Goal: Find specific page/section: Find specific page/section

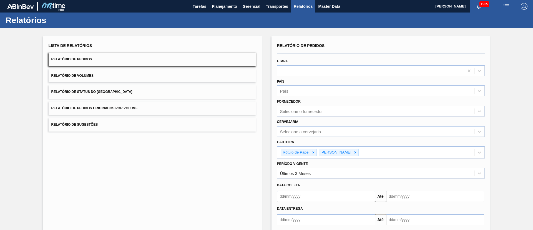
scroll to position [29, 0]
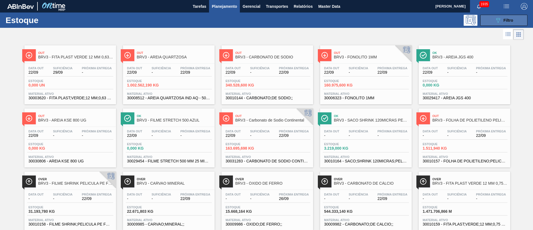
click at [490, 18] on button "089F7B8B-B2A5-4AFE-B5C0-19BA573D28AC Filtro" at bounding box center [504, 20] width 47 height 11
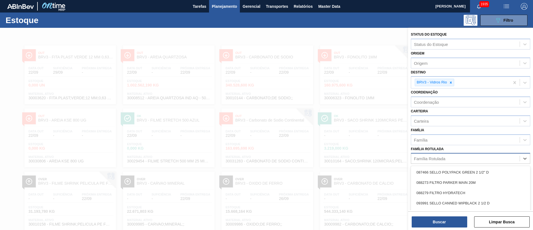
click at [445, 156] on div "Família Rotulada" at bounding box center [429, 158] width 31 height 5
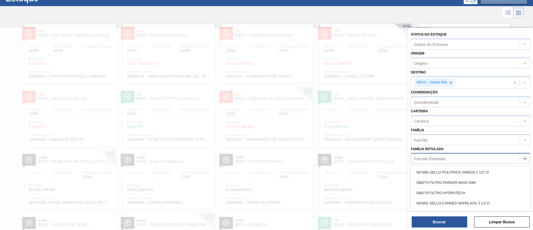
scroll to position [22, 0]
paste Rotulada "RÓTULO NECK STELLA 600ML"
type Rotulada "RÓTULO NECK STELLA 600ML"
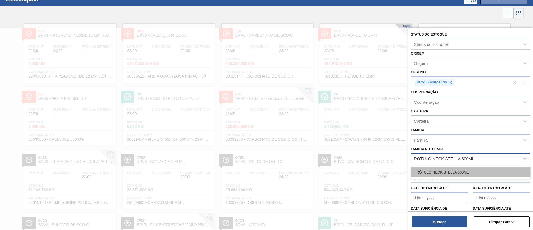
click at [441, 171] on div "RÓTULO NECK STELLA 600ML" at bounding box center [470, 172] width 119 height 10
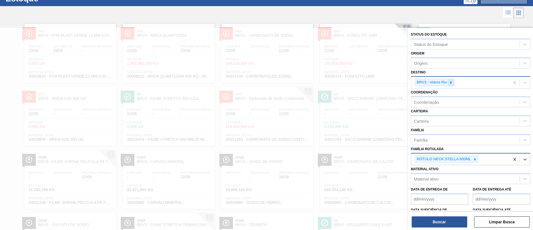
click at [450, 80] on div at bounding box center [451, 82] width 6 height 7
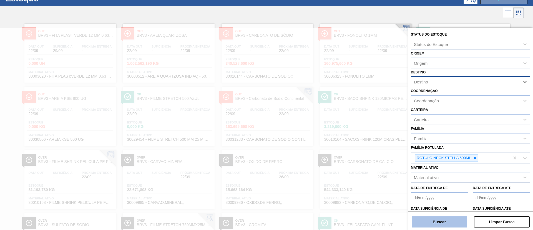
click at [438, 220] on button "Buscar" at bounding box center [440, 221] width 56 height 11
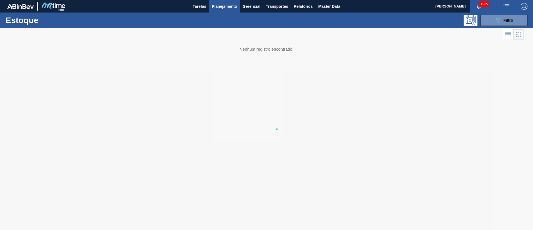
scroll to position [0, 0]
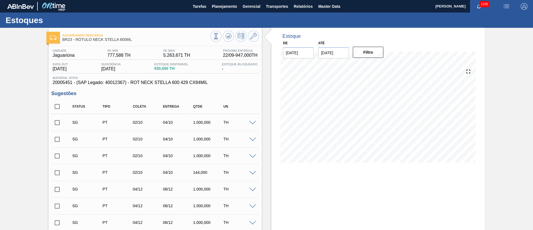
click at [59, 109] on input "checkbox" at bounding box center [57, 107] width 12 height 12
checkbox input "true"
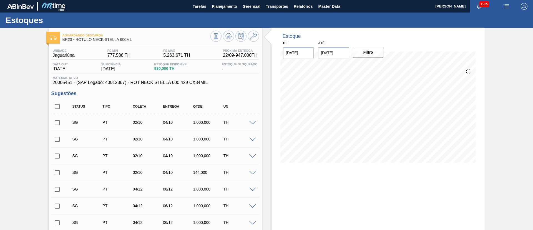
checkbox input "true"
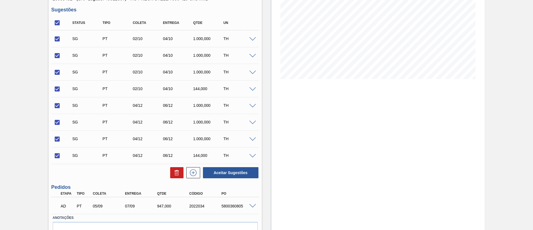
scroll to position [113, 0]
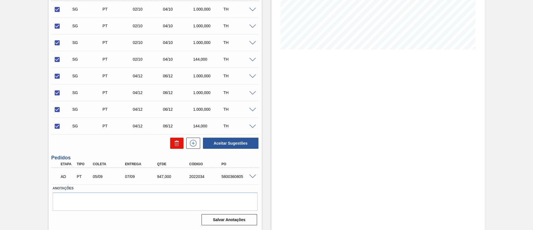
click at [171, 143] on button at bounding box center [176, 142] width 13 height 11
checkbox input "false"
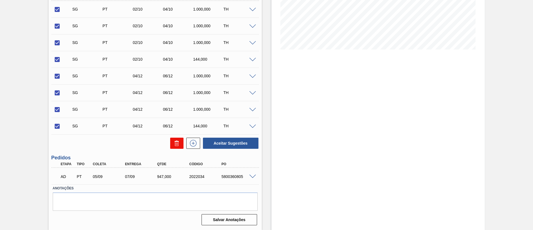
checkbox input "false"
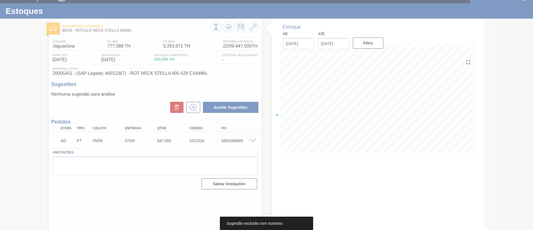
scroll to position [9, 0]
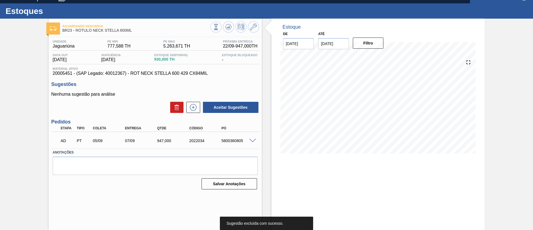
click at [252, 139] on span at bounding box center [252, 141] width 7 height 4
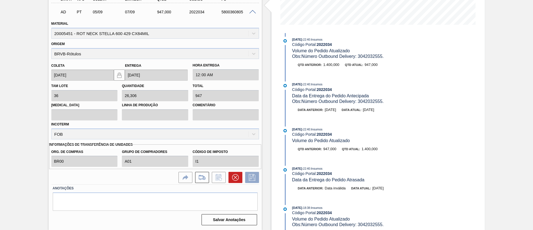
scroll to position [6124, 0]
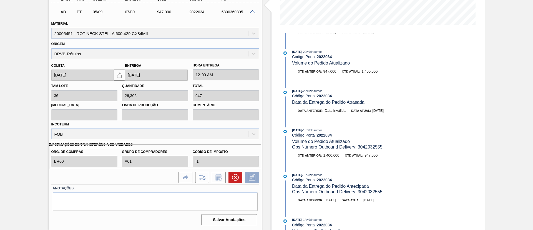
drag, startPoint x: 422, startPoint y: 112, endPoint x: 427, endPoint y: 124, distance: 12.6
click at [426, 140] on div "Estoque De 22/09/2025 Até 06/10/2025 Filtro 22/09/2025 - 06:39 : Insumos Código…" at bounding box center [378, 60] width 213 height 340
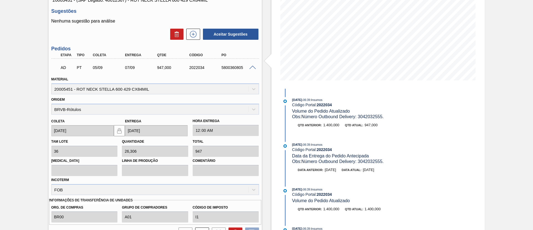
scroll to position [13, 0]
